Goal: Contribute content: Contribute content

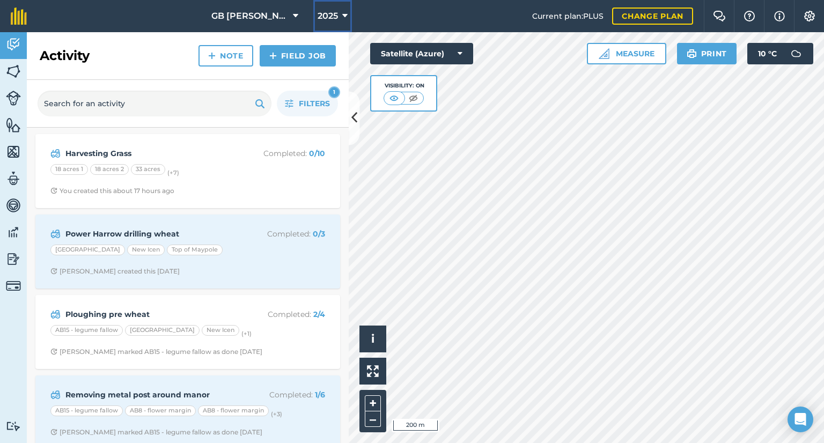
click at [324, 11] on span "2025" at bounding box center [328, 16] width 20 height 13
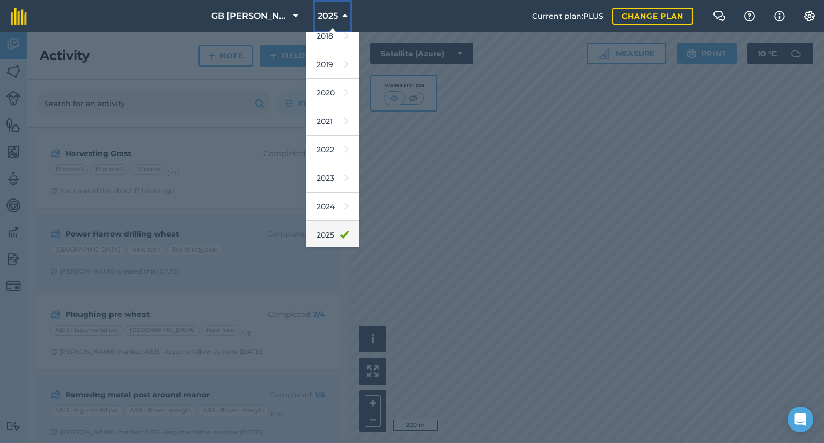
scroll to position [97, 0]
click at [332, 210] on link "2026" at bounding box center [333, 206] width 54 height 28
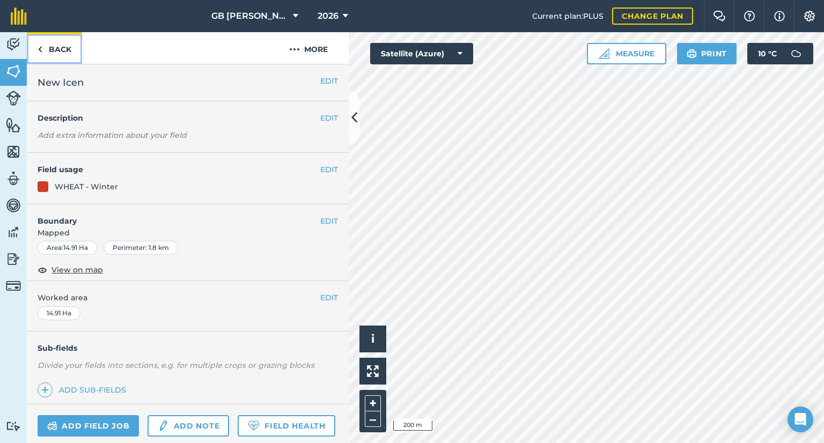
click at [53, 57] on link "Back" at bounding box center [54, 48] width 55 height 32
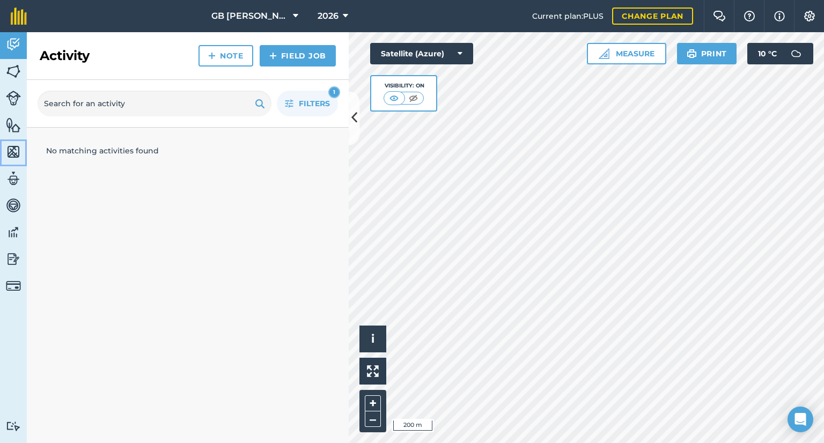
click at [13, 149] on img at bounding box center [13, 152] width 15 height 16
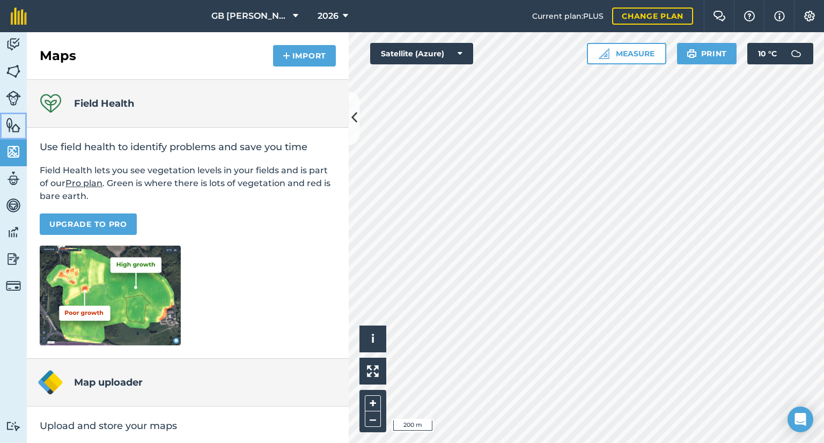
click at [18, 127] on img at bounding box center [13, 125] width 15 height 16
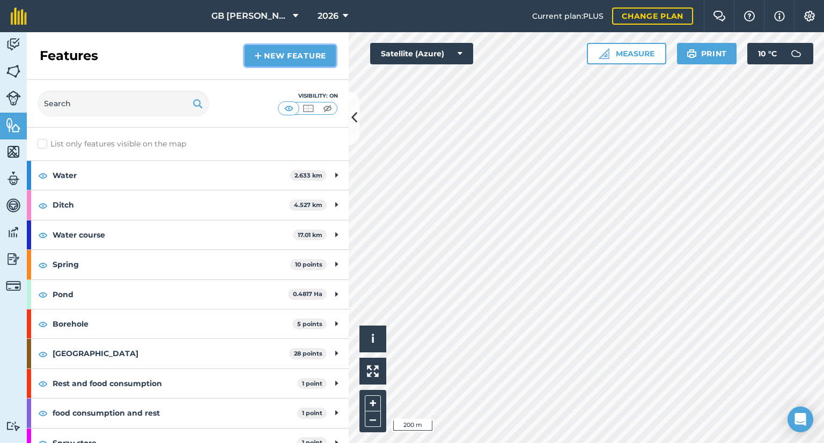
click at [289, 57] on link "New feature" at bounding box center [290, 55] width 91 height 21
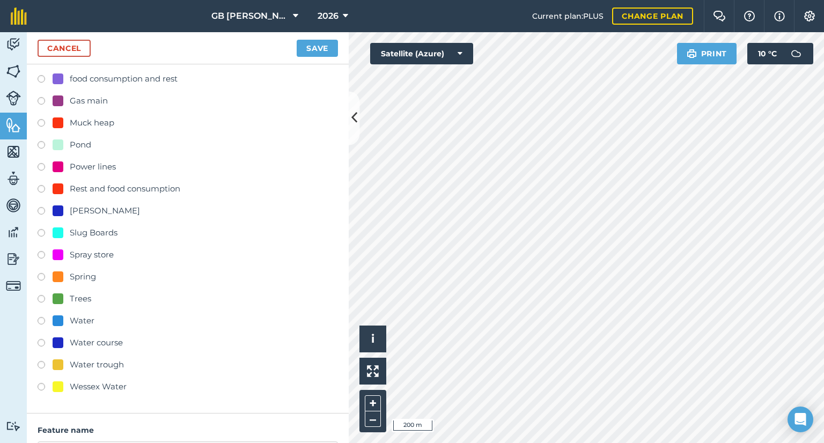
scroll to position [161, 0]
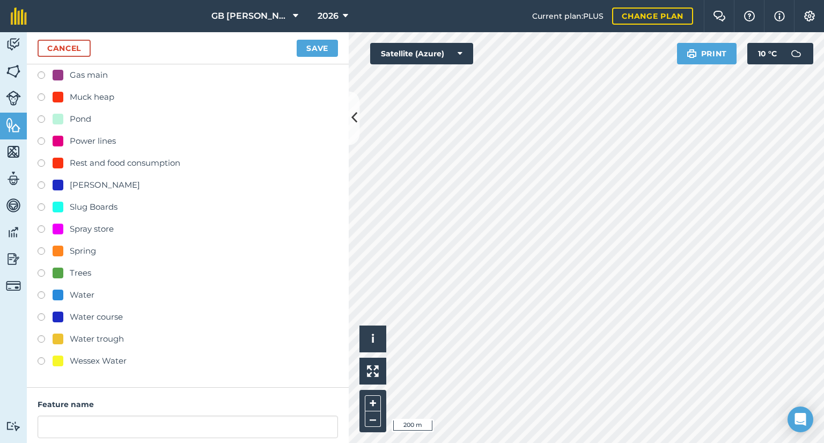
click at [91, 315] on div "Water course" at bounding box center [96, 317] width 53 height 13
radio input "true"
type input "Water course"
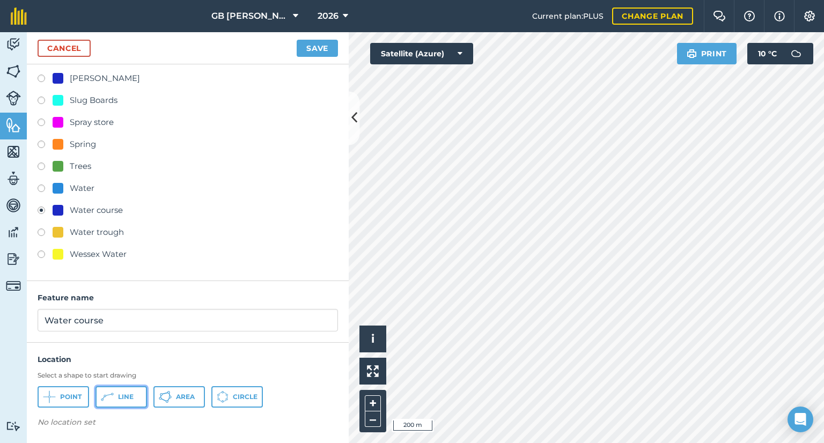
click at [117, 393] on button "Line" at bounding box center [122, 396] width 52 height 21
click at [74, 45] on link "Cancel" at bounding box center [64, 48] width 53 height 17
